Goal: Transaction & Acquisition: Purchase product/service

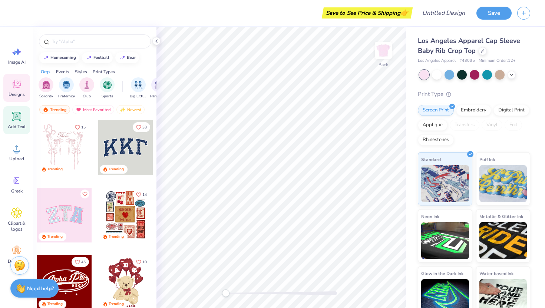
click at [17, 117] on icon at bounding box center [16, 116] width 9 height 9
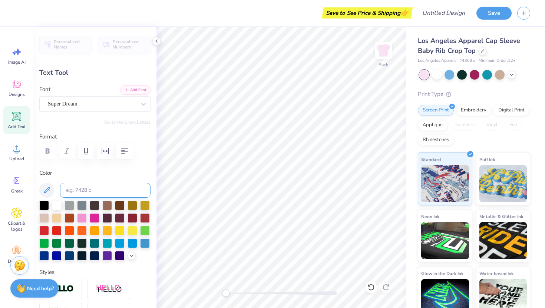
type textarea "T"
type textarea "Rolling Baby"
type input "6.97"
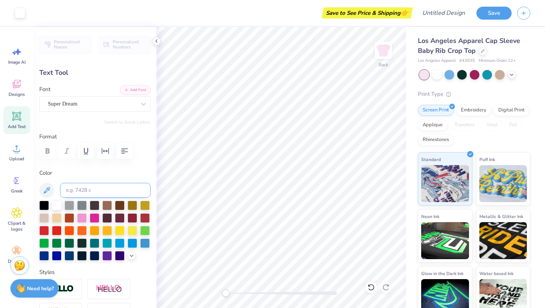
type input "1.06"
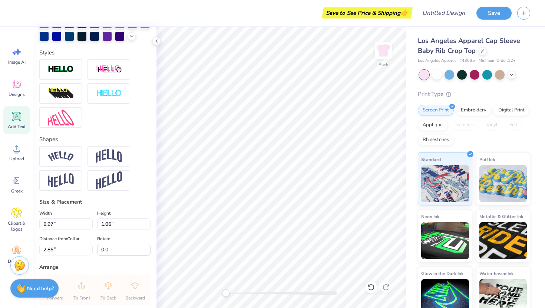
scroll to position [237, 0]
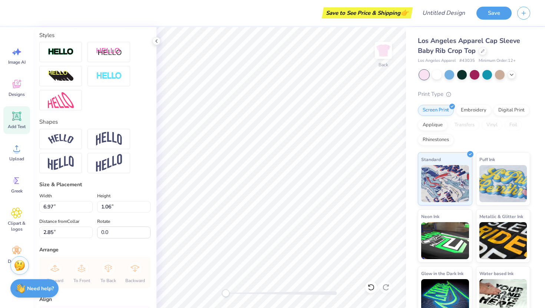
type input "3.00"
click at [75, 208] on input "6.97" at bounding box center [65, 206] width 53 height 11
click at [90, 204] on input "6.98" at bounding box center [65, 206] width 53 height 11
click at [90, 204] on input "6.99" at bounding box center [65, 206] width 53 height 11
click at [90, 204] on input "7" at bounding box center [65, 206] width 53 height 11
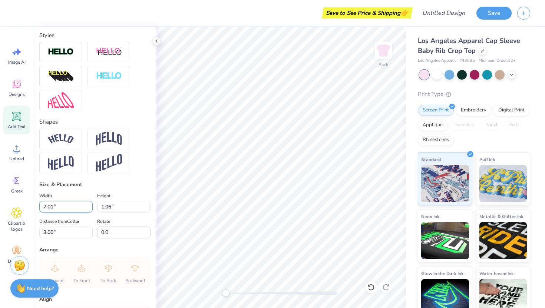
click at [90, 205] on input "7.01" at bounding box center [65, 206] width 53 height 11
type input "7.02"
click at [90, 204] on input "7.02" at bounding box center [65, 206] width 53 height 11
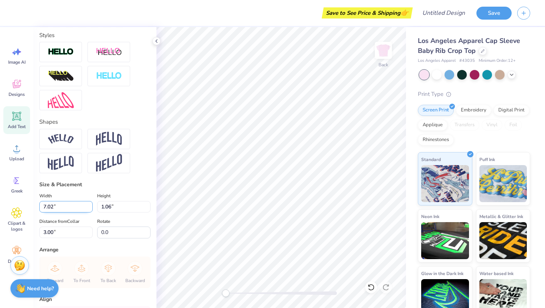
click at [90, 204] on input "7.02" at bounding box center [65, 206] width 53 height 11
type input "1.07"
click at [103, 194] on label "Height" at bounding box center [103, 196] width 13 height 9
click at [103, 201] on input "1.07" at bounding box center [123, 206] width 53 height 11
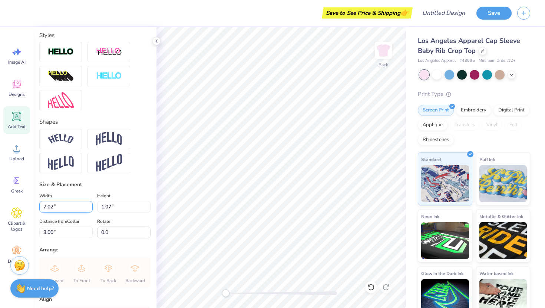
click at [90, 204] on input "7.02" at bounding box center [65, 206] width 53 height 11
click at [140, 178] on div "Personalized Names Personalized Numbers Text Tool Add Font Font Super Dream Swi…" at bounding box center [94, 167] width 123 height 281
click at [146, 203] on input "1.07" at bounding box center [123, 206] width 53 height 11
click at [146, 180] on div "Personalized Names Personalized Numbers Text Tool Add Font Font Super Dream Swi…" at bounding box center [94, 167] width 123 height 281
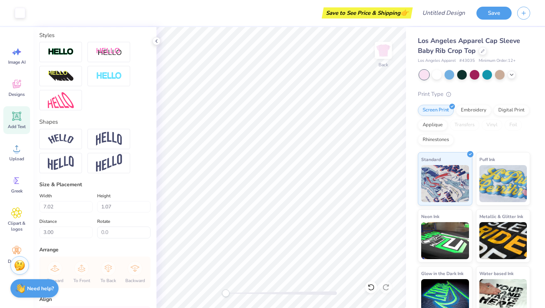
scroll to position [304, 0]
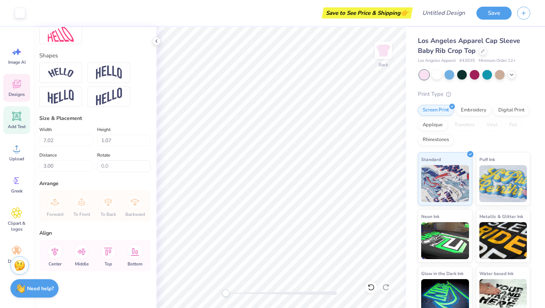
click at [18, 92] on span "Designs" at bounding box center [17, 95] width 16 height 6
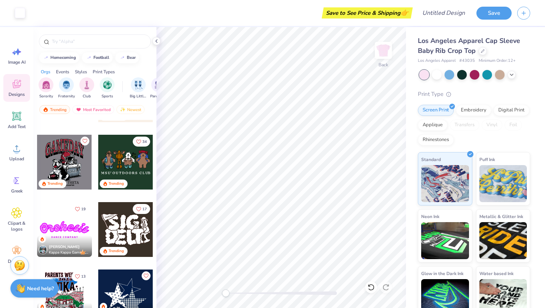
scroll to position [252, 0]
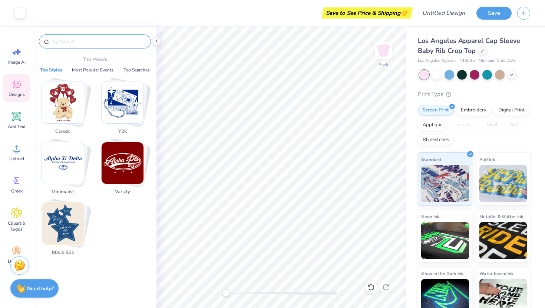
click at [88, 44] on input "text" at bounding box center [98, 41] width 95 height 7
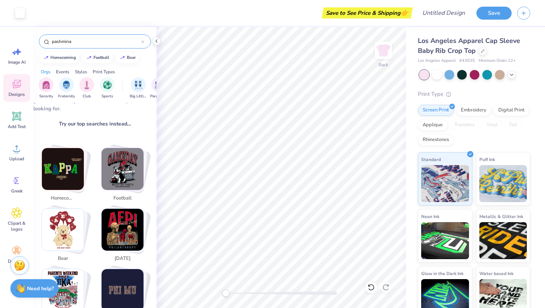
scroll to position [0, 0]
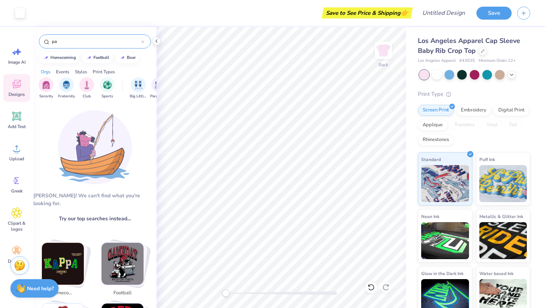
type input "p"
type input "rave"
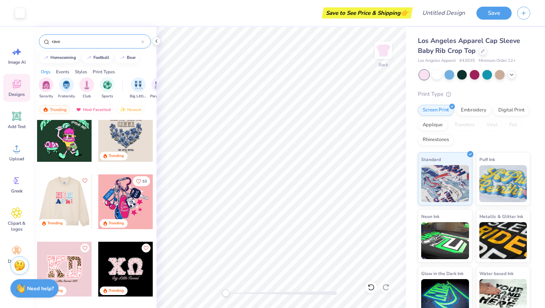
scroll to position [14, 0]
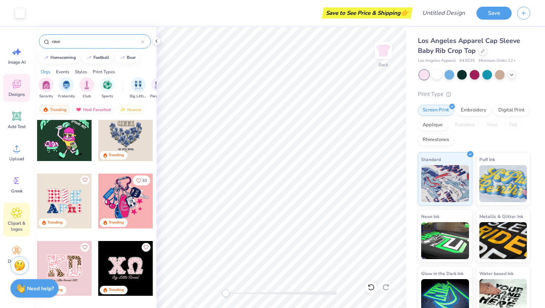
click at [13, 229] on span "Clipart & logos" at bounding box center [16, 227] width 24 height 12
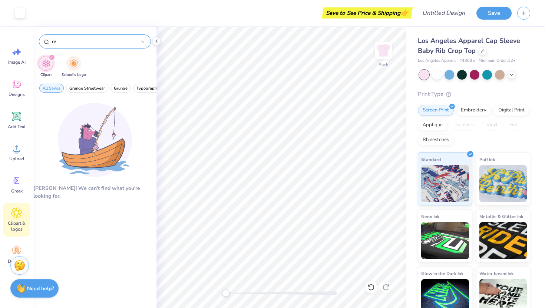
type input "r"
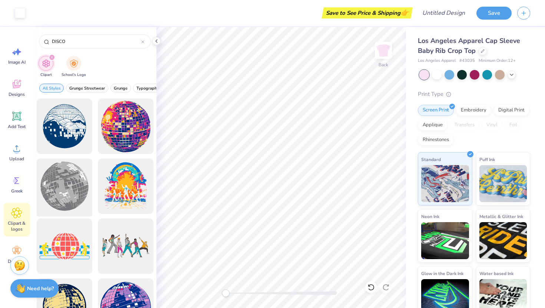
scroll to position [0, 0]
type input "DISCO"
click at [73, 173] on div at bounding box center [64, 186] width 61 height 61
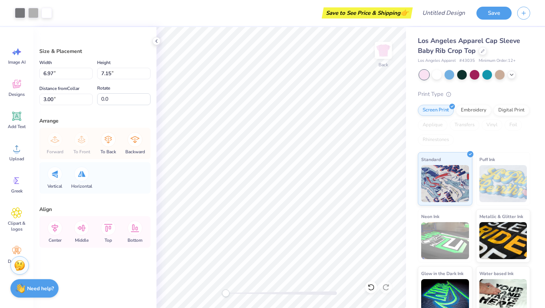
type input "5.20"
type input "5.33"
type input "4.55"
type input "4.14"
type input "4.24"
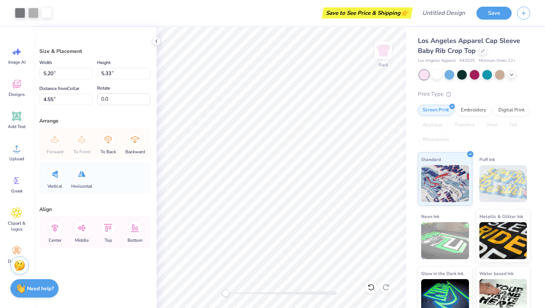
type input "5.14"
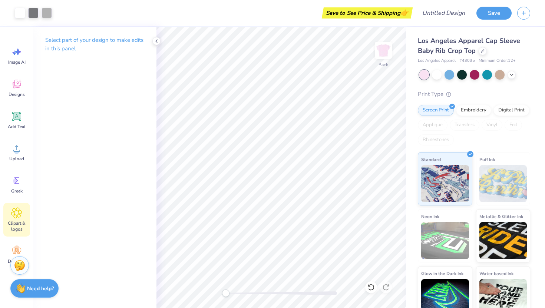
click at [20, 224] on span "Clipart & logos" at bounding box center [16, 227] width 24 height 12
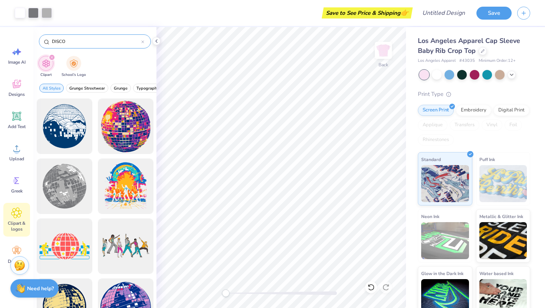
click at [143, 42] on icon at bounding box center [143, 42] width 2 height 2
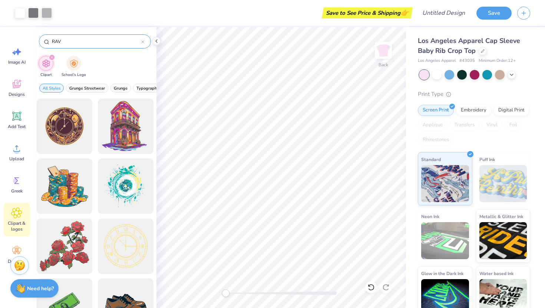
type input "RAVE"
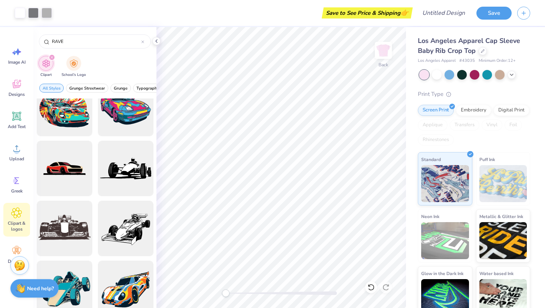
scroll to position [250, 0]
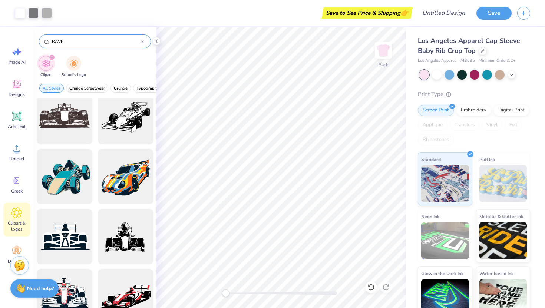
click at [142, 43] on icon at bounding box center [143, 42] width 2 height 2
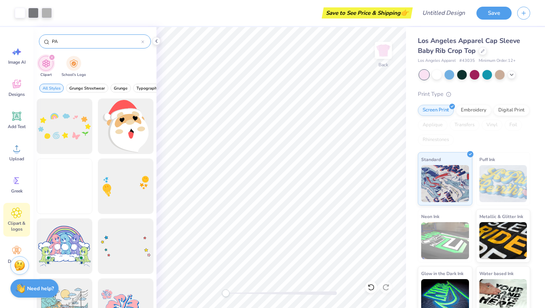
type input "P"
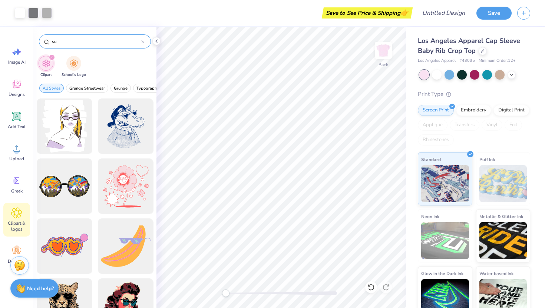
type input "s"
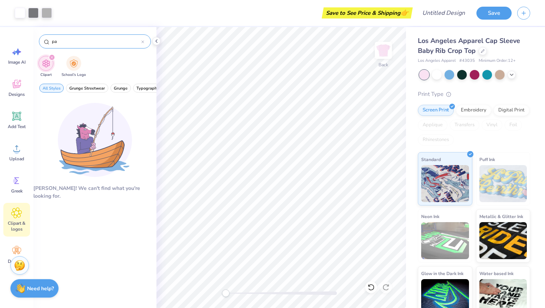
type input "p"
type input "b"
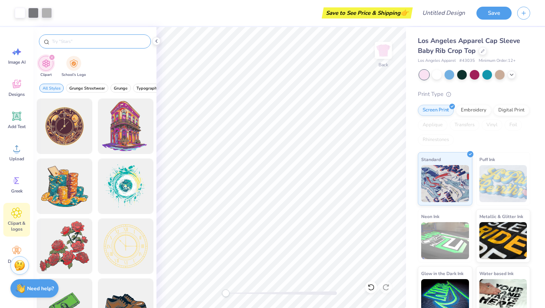
click at [32, 172] on div "Image AI Designs Add Text Upload Greek Clipart & logos Decorate" at bounding box center [16, 167] width 33 height 281
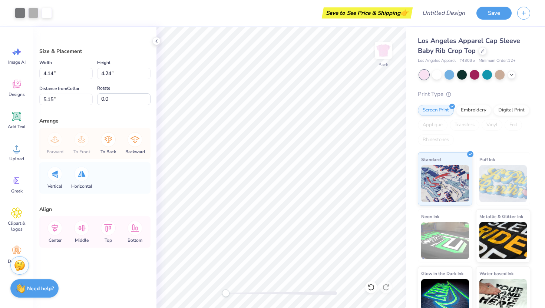
type input "3.44"
type input "3.53"
type input "5.16"
click at [17, 221] on span "Clipart & logos" at bounding box center [16, 227] width 24 height 12
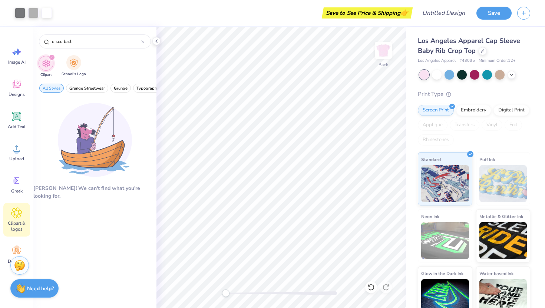
type input "disco ball"
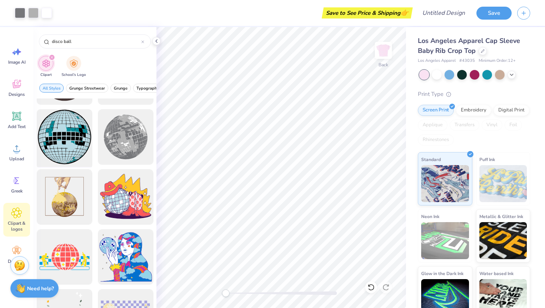
scroll to position [531, 0]
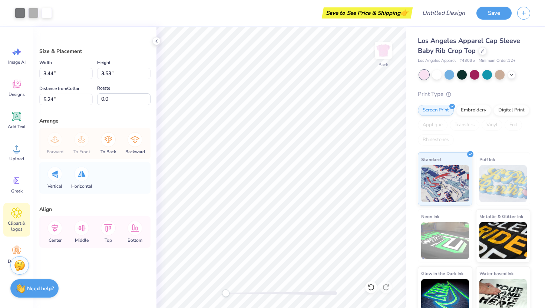
click at [20, 219] on div "Clipart & logos" at bounding box center [16, 220] width 27 height 34
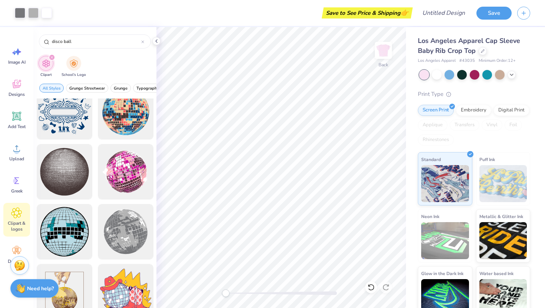
scroll to position [438, 0]
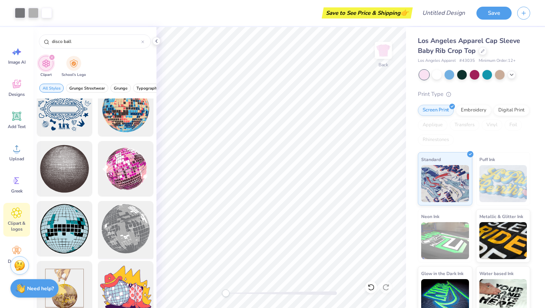
click at [121, 239] on div at bounding box center [125, 229] width 61 height 61
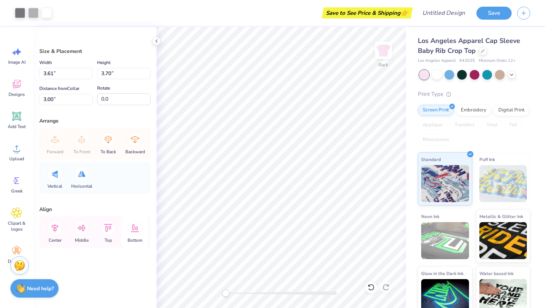
type input "3.61"
type input "3.70"
type input "2.65"
type input "2.72"
type input "3.44"
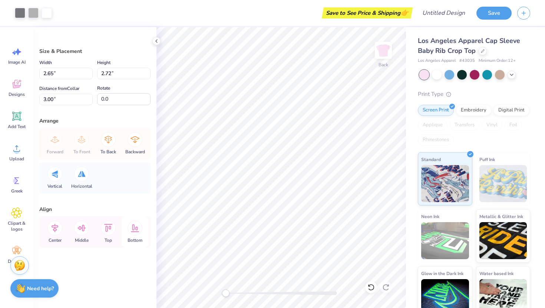
type input "3.53"
type input "5.24"
type input "2.37"
type input "2.43"
type input "5.25"
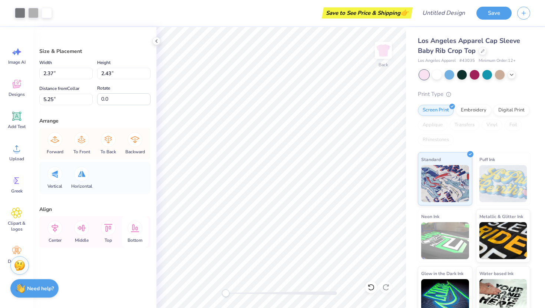
type input "2.65"
type input "2.72"
type input "3.00"
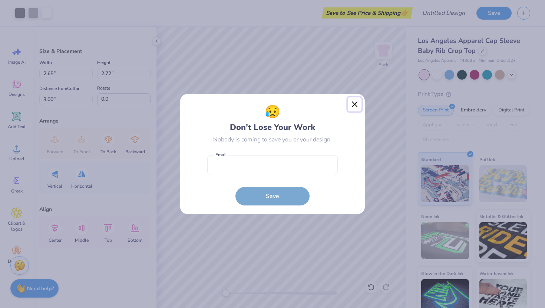
click at [354, 106] on button "Close" at bounding box center [355, 105] width 14 height 14
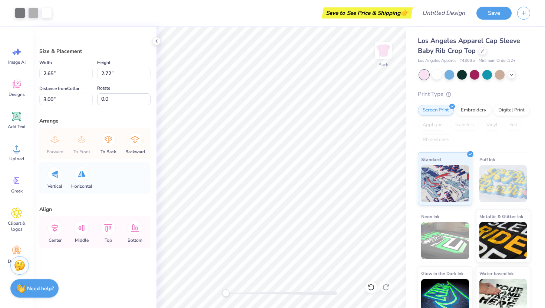
type input "2.37"
type input "2.43"
type input "5.28"
type input "1.88"
type input "1.93"
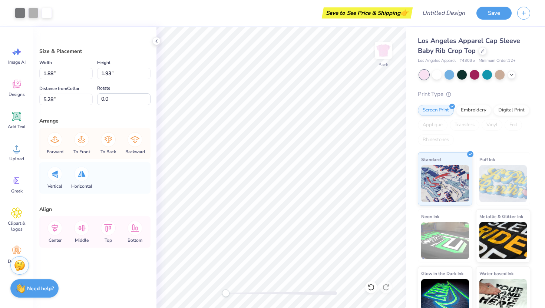
type input "2.65"
type input "2.72"
type input "3.00"
type input "2.05"
type input "2.10"
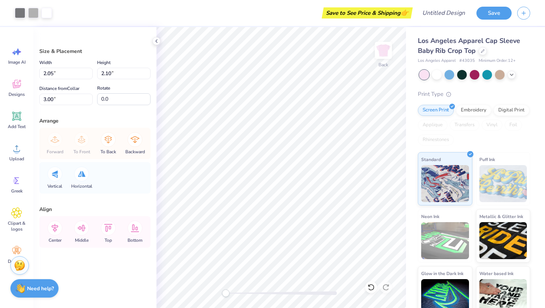
type input "1.88"
type input "1.93"
type input "5.28"
type input "2.05"
type input "2.10"
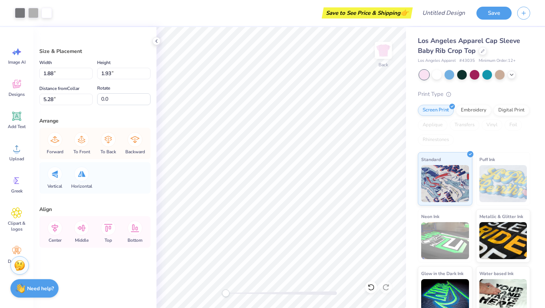
type input "5.11"
type input "1.88"
type input "1.93"
type input "5.28"
type input "2.05"
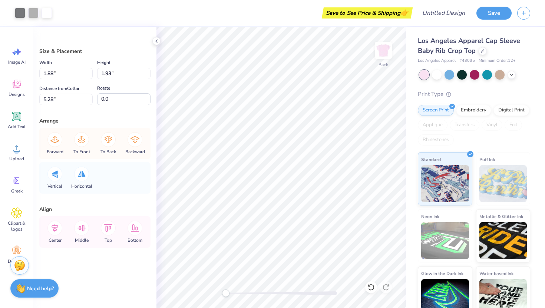
type input "2.10"
click at [319, 185] on li "Duplicate" at bounding box center [320, 183] width 58 height 14
type input "5.27"
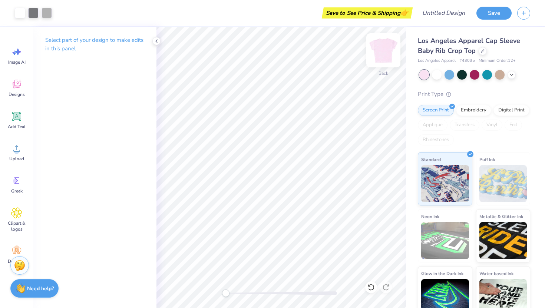
click at [384, 47] on img at bounding box center [384, 51] width 30 height 30
click at [17, 122] on div "Add Text" at bounding box center [16, 120] width 27 height 28
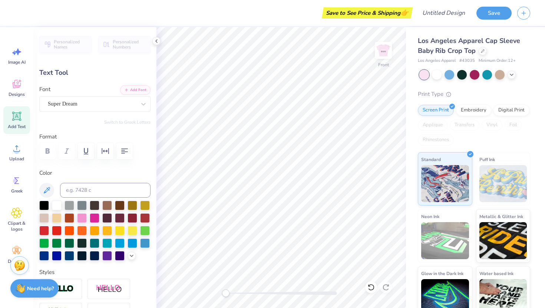
type textarea "T"
type textarea "[PERSON_NAME]"
type input "4.50"
type input "5.86"
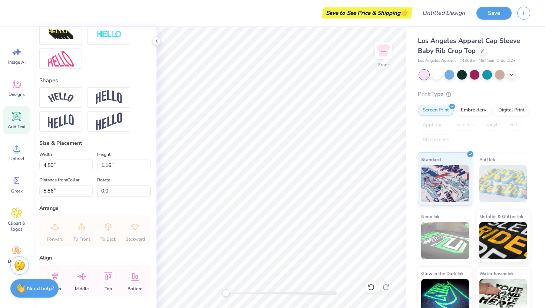
scroll to position [289, 0]
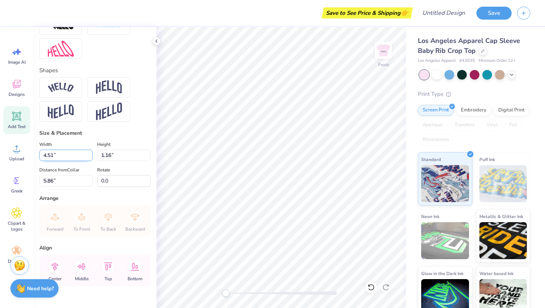
click at [89, 154] on input "4.51" at bounding box center [65, 155] width 53 height 11
click at [89, 154] on input "4.52" at bounding box center [65, 155] width 53 height 11
click at [89, 154] on input "4.53" at bounding box center [65, 155] width 53 height 11
click at [89, 154] on input "4.54" at bounding box center [65, 155] width 53 height 11
click at [89, 154] on input "4.55" at bounding box center [65, 155] width 53 height 11
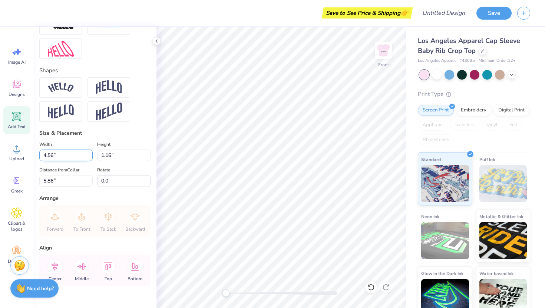
click at [89, 154] on input "4.56" at bounding box center [65, 155] width 53 height 11
click at [89, 154] on input "4.57" at bounding box center [65, 155] width 53 height 11
click at [89, 154] on input "4.58" at bounding box center [65, 155] width 53 height 11
click at [89, 154] on input "4.59" at bounding box center [65, 155] width 53 height 11
click at [89, 154] on input "4.6" at bounding box center [65, 155] width 53 height 11
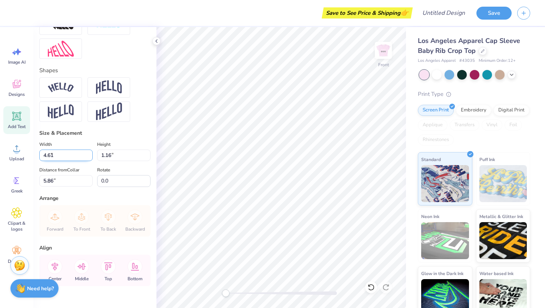
click at [89, 154] on input "4.61" at bounding box center [65, 155] width 53 height 11
click at [89, 154] on input "4.62" at bounding box center [65, 155] width 53 height 11
click at [89, 154] on input "4.63" at bounding box center [65, 155] width 53 height 11
click at [89, 154] on input "4.64" at bounding box center [65, 155] width 53 height 11
click at [89, 154] on input "4.65" at bounding box center [65, 155] width 53 height 11
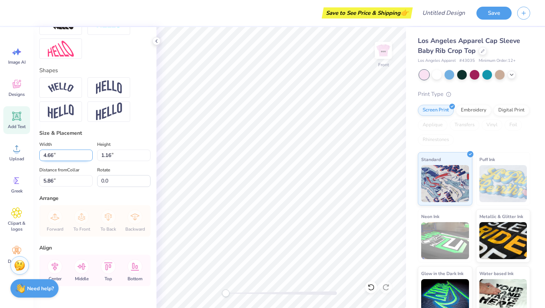
click at [89, 154] on input "4.66" at bounding box center [65, 155] width 53 height 11
click at [89, 154] on input "4.67" at bounding box center [65, 155] width 53 height 11
click at [89, 154] on input "4.68" at bounding box center [65, 155] width 53 height 11
type input "4.69"
click at [89, 154] on input "4.69" at bounding box center [65, 155] width 53 height 11
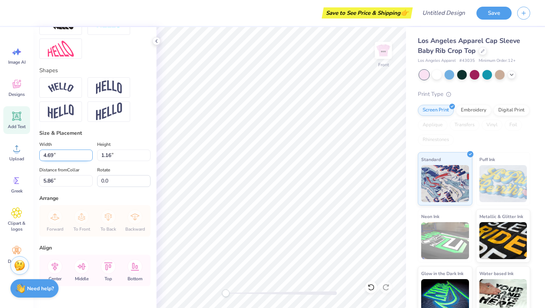
type input "1.21"
type input "5.84"
click at [89, 153] on input "4.7" at bounding box center [65, 155] width 53 height 11
click at [89, 153] on input "4.71" at bounding box center [65, 155] width 53 height 11
click at [89, 153] on input "4.72" at bounding box center [65, 155] width 53 height 11
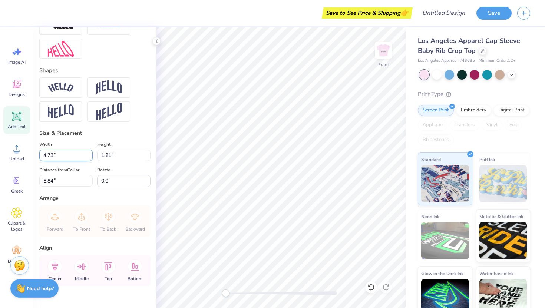
click at [89, 153] on input "4.73" at bounding box center [65, 155] width 53 height 11
click at [89, 153] on input "4.74" at bounding box center [65, 155] width 53 height 11
click at [89, 153] on input "4.75" at bounding box center [65, 155] width 53 height 11
click at [89, 153] on input "4.76" at bounding box center [65, 155] width 53 height 11
click at [89, 153] on input "4.77" at bounding box center [65, 155] width 53 height 11
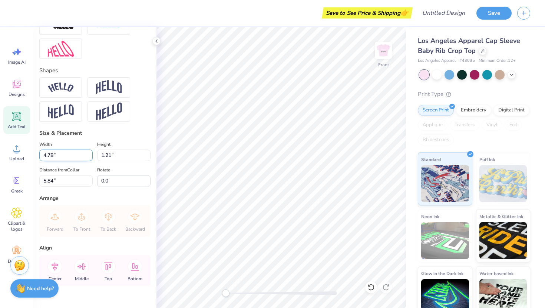
click at [89, 153] on input "4.78" at bounding box center [65, 155] width 53 height 11
click at [89, 153] on input "4.79" at bounding box center [65, 155] width 53 height 11
click at [89, 153] on input "4.8" at bounding box center [65, 155] width 53 height 11
click at [89, 153] on input "4.81" at bounding box center [65, 155] width 53 height 11
click at [89, 153] on input "4.82" at bounding box center [65, 155] width 53 height 11
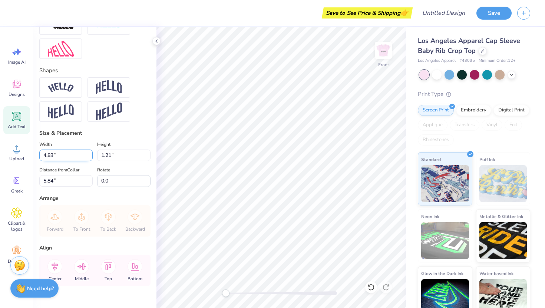
click at [89, 153] on input "4.83" at bounding box center [65, 155] width 53 height 11
type input "5.11"
click at [89, 153] on input "5.11" at bounding box center [65, 155] width 53 height 11
type input "1.32"
type input "5.79"
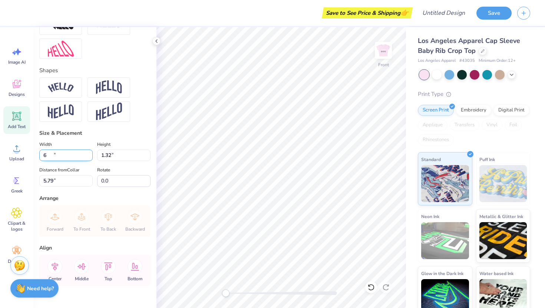
click at [89, 153] on input "6" at bounding box center [65, 155] width 53 height 11
type input "6.00"
type input "1.55"
type input "5.67"
click at [496, 14] on button "Save" at bounding box center [493, 12] width 35 height 13
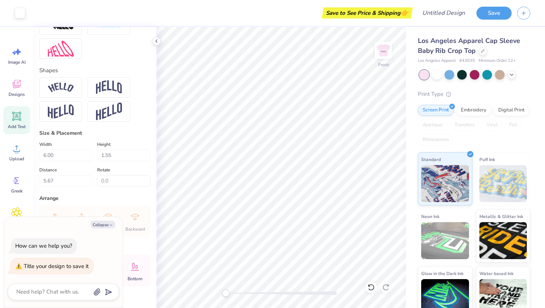
scroll to position [11, 0]
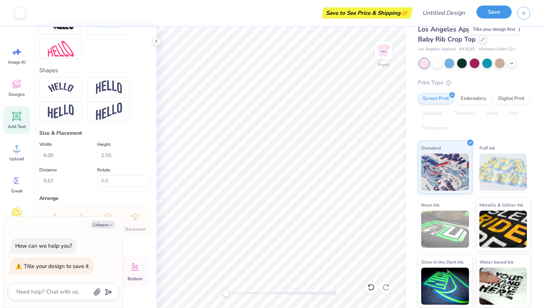
click at [491, 17] on button "Save" at bounding box center [493, 12] width 35 height 13
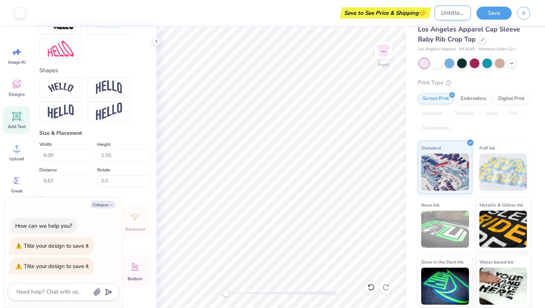
type textarea "x"
click at [443, 16] on input "Design Title" at bounding box center [453, 13] width 36 height 15
type input "E"
type textarea "x"
type input "Em"
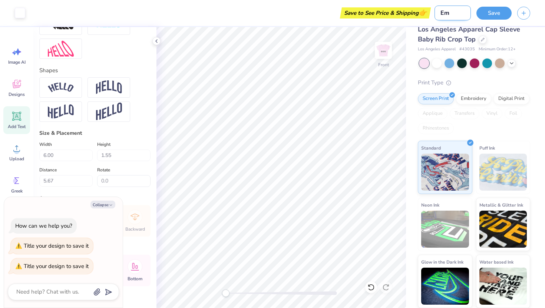
type textarea "x"
type input "Emm"
type textarea "x"
type input "[PERSON_NAME]"
type textarea "x"
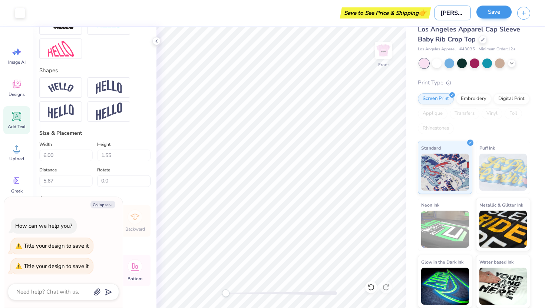
type input "[PERSON_NAME]"
click at [485, 17] on button "Save" at bounding box center [493, 12] width 35 height 13
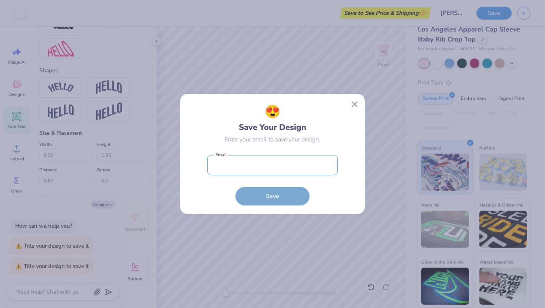
click at [247, 167] on input "email" at bounding box center [272, 165] width 131 height 20
type input "[EMAIL_ADDRESS][DOMAIN_NAME]"
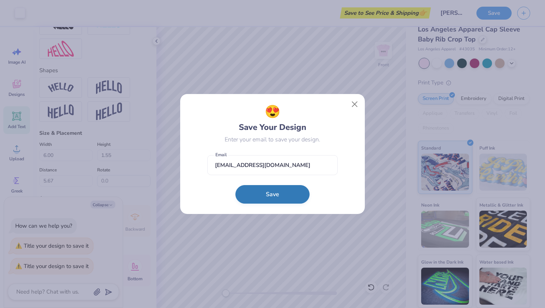
click at [254, 194] on button "Save" at bounding box center [272, 194] width 74 height 19
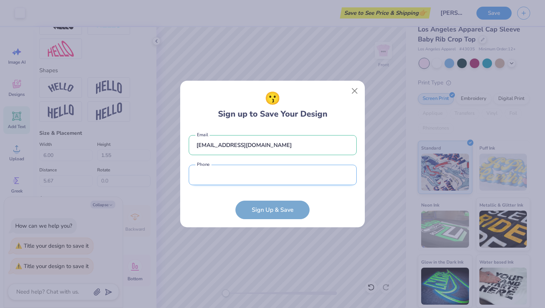
click at [256, 175] on input "tel" at bounding box center [273, 175] width 168 height 20
type input "[PHONE_NUMBER]"
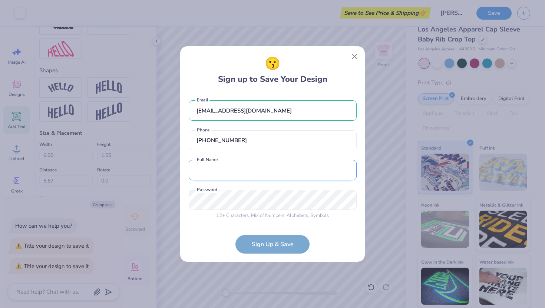
click at [248, 171] on input "text" at bounding box center [273, 170] width 168 height 20
type input "[PERSON_NAME]"
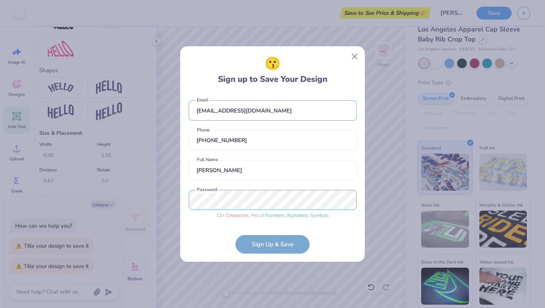
scroll to position [4, 0]
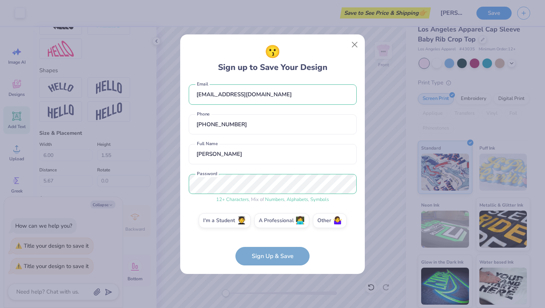
click at [290, 254] on form "[EMAIL_ADDRESS][DOMAIN_NAME] Email [PHONE_NUMBER] Phone [PERSON_NAME] Full Name…" at bounding box center [273, 173] width 168 height 185
click at [264, 258] on form "[EMAIL_ADDRESS][DOMAIN_NAME] Email [PHONE_NUMBER] Phone [PERSON_NAME] Full Name…" at bounding box center [273, 173] width 168 height 185
click at [259, 155] on input "[PERSON_NAME]" at bounding box center [273, 154] width 168 height 20
click at [224, 225] on label "I'm a Student 🧑‍🎓" at bounding box center [225, 219] width 52 height 15
click at [270, 225] on input "I'm a Student 🧑‍🎓" at bounding box center [272, 226] width 5 height 5
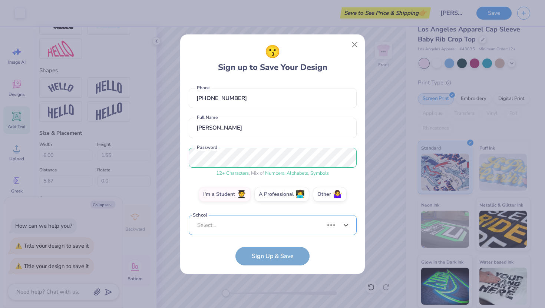
scroll to position [145, 0]
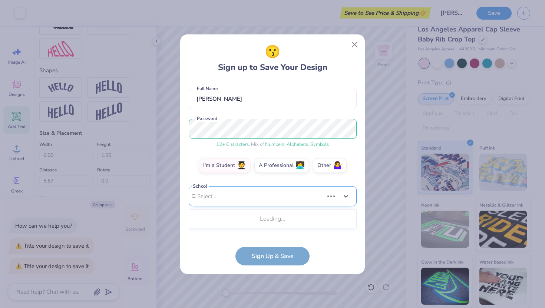
click at [274, 229] on div "Use Up and Down to choose options, press Enter to select the currently focused …" at bounding box center [273, 207] width 168 height 43
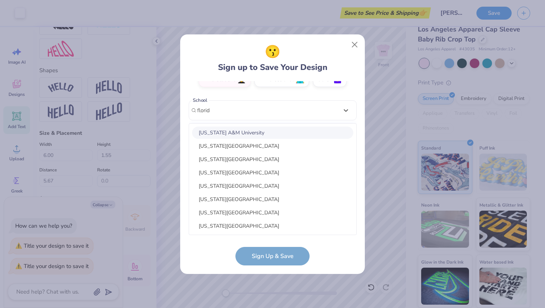
type input "florid"
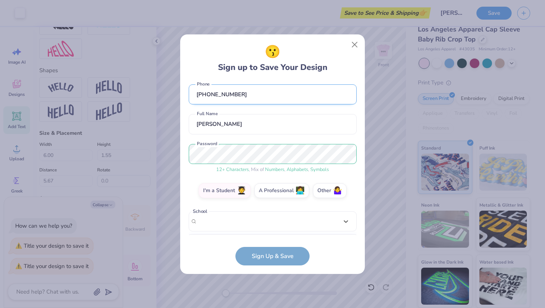
click at [261, 96] on div "[EMAIL_ADDRESS][DOMAIN_NAME] Email [PHONE_NUMBER] Phone [PERSON_NAME] Full Name…" at bounding box center [273, 158] width 168 height 154
click at [330, 194] on label "Other 🤷‍♀️" at bounding box center [330, 189] width 34 height 15
click at [275, 224] on input "Other 🤷‍♀️" at bounding box center [272, 226] width 5 height 5
click at [268, 231] on input "text" at bounding box center [273, 222] width 168 height 20
type input "s"
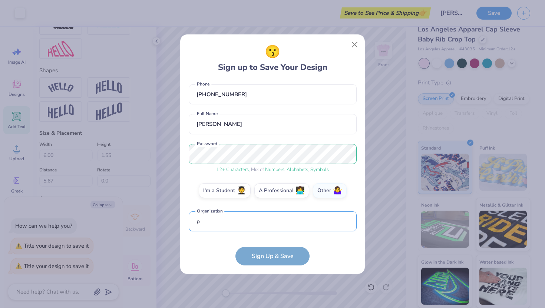
scroll to position [78, 0]
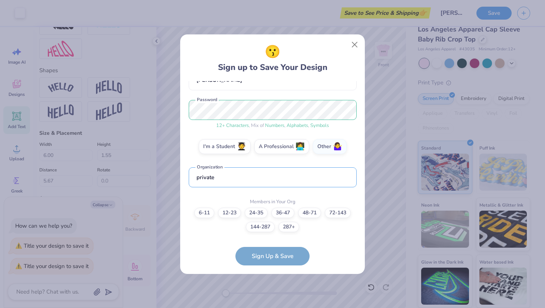
type input "private"
click at [285, 254] on form "[EMAIL_ADDRESS][DOMAIN_NAME] Email [PHONE_NUMBER] Phone [PERSON_NAME] Full Name…" at bounding box center [273, 173] width 168 height 185
click at [201, 214] on label "6-11" at bounding box center [204, 212] width 20 height 10
click at [270, 296] on input "6-11" at bounding box center [272, 298] width 5 height 5
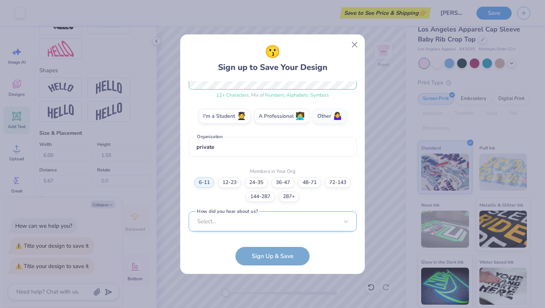
click at [261, 224] on div "Select..." at bounding box center [273, 222] width 168 height 20
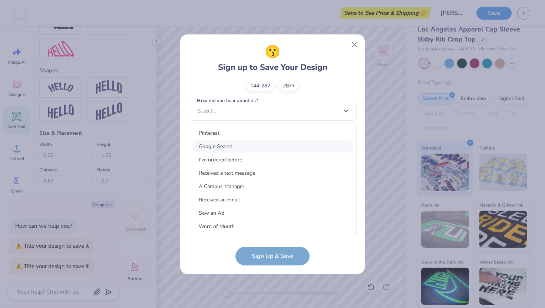
click at [243, 148] on div "Google Search" at bounding box center [272, 147] width 161 height 12
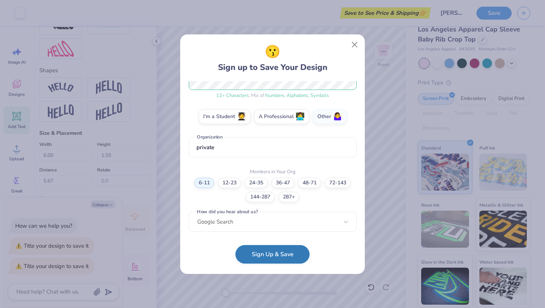
click at [268, 256] on button "Sign Up & Save" at bounding box center [272, 254] width 74 height 19
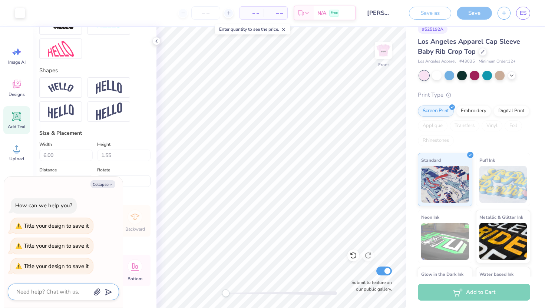
scroll to position [24, 0]
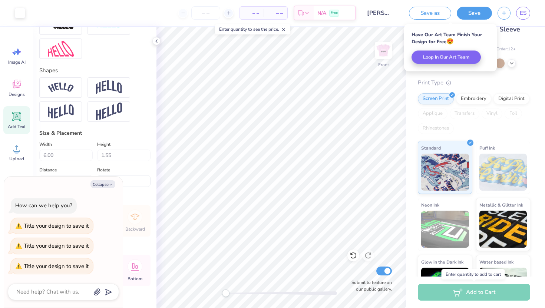
click at [452, 296] on div "Add to Cart" at bounding box center [474, 292] width 112 height 17
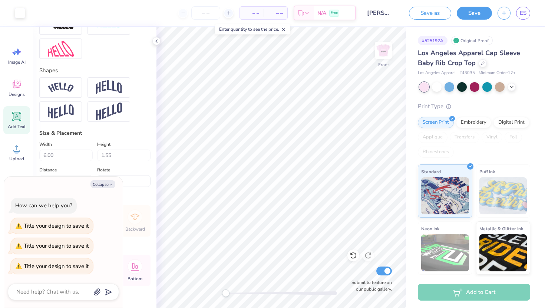
scroll to position [0, 0]
click at [103, 183] on button "Collapse" at bounding box center [102, 185] width 25 height 8
type textarea "x"
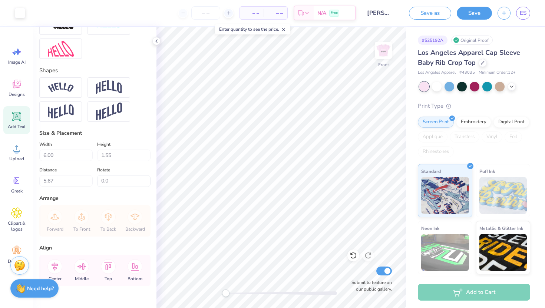
scroll to position [0, 0]
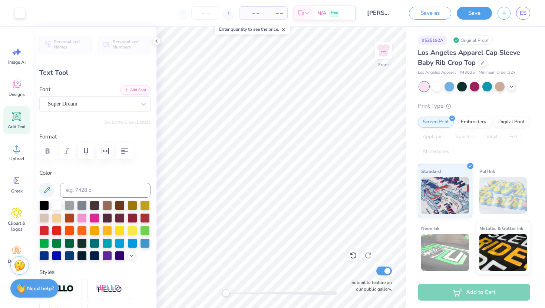
click at [460, 293] on div "Add to Cart" at bounding box center [474, 292] width 112 height 17
click at [231, 13] on icon at bounding box center [228, 12] width 5 height 5
type input "12"
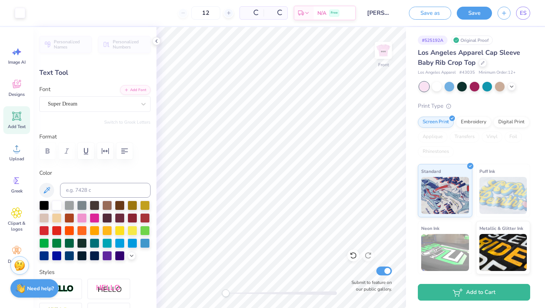
click at [186, 13] on div "12" at bounding box center [206, 12] width 56 height 13
click at [182, 13] on input "12" at bounding box center [181, 12] width 29 height 13
click at [181, 13] on input "12" at bounding box center [181, 12] width 29 height 13
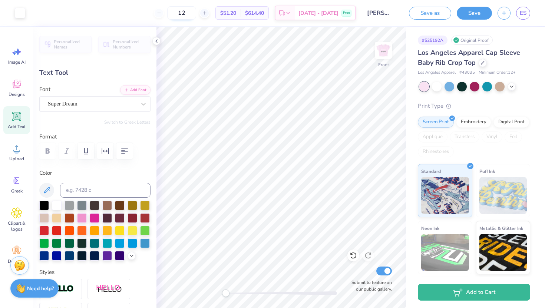
click at [196, 17] on input "12" at bounding box center [181, 12] width 29 height 13
click at [231, 21] on div "12 $51.20 Per Item $614.40 Total Est. Delivery [DATE] - [DATE] Free" at bounding box center [193, 13] width 325 height 26
